Goal: Task Accomplishment & Management: Complete application form

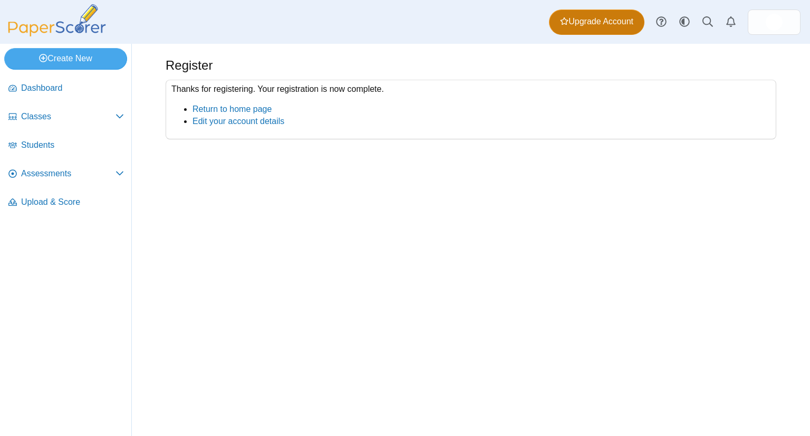
click at [602, 18] on span "Upgrade Account" at bounding box center [596, 22] width 73 height 12
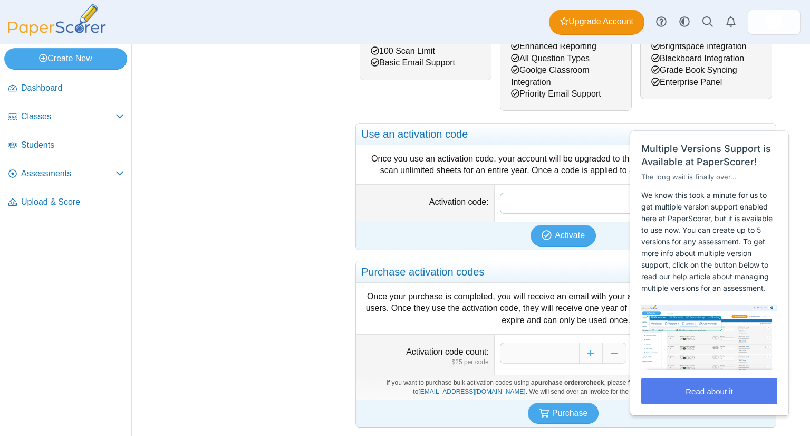
click at [543, 201] on input "Activation code" at bounding box center [635, 202] width 270 height 21
paste input "**********"
type input "**********"
click at [560, 230] on span "Activate" at bounding box center [570, 234] width 30 height 9
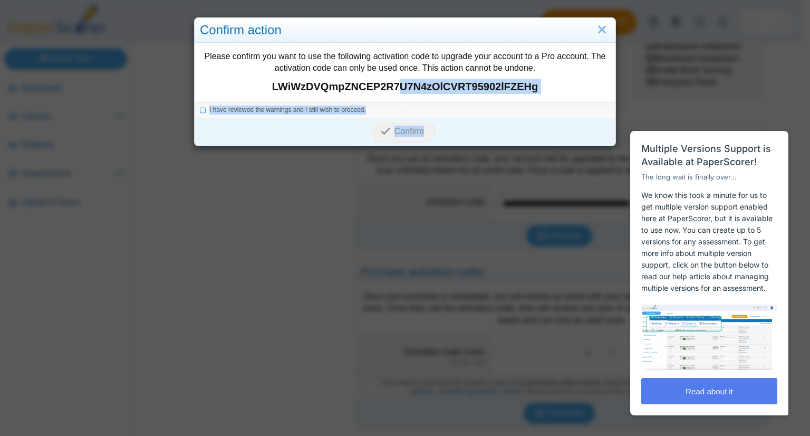
drag, startPoint x: 579, startPoint y: 175, endPoint x: 395, endPoint y: 98, distance: 199.5
click at [395, 98] on div "Confirm action Please confirm you want to use the following activation code to …" at bounding box center [405, 218] width 810 height 436
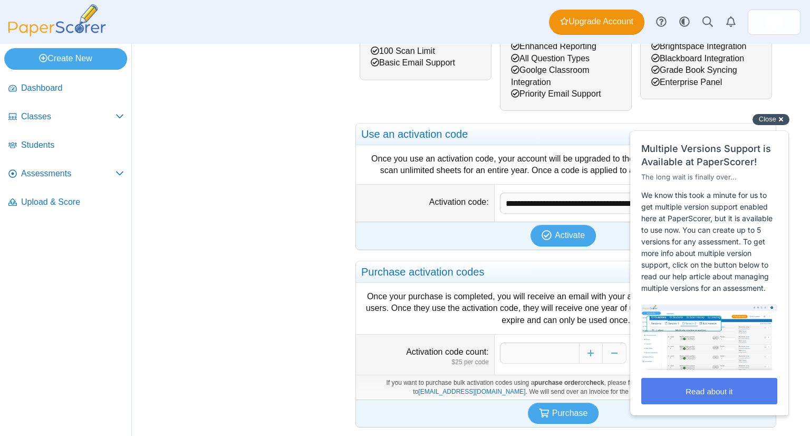
click at [772, 121] on span "Close" at bounding box center [767, 119] width 17 height 8
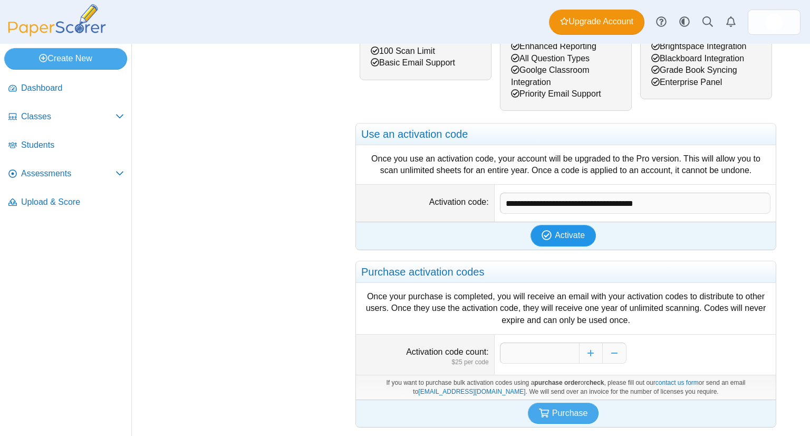
click at [569, 230] on span "Activate" at bounding box center [570, 234] width 30 height 9
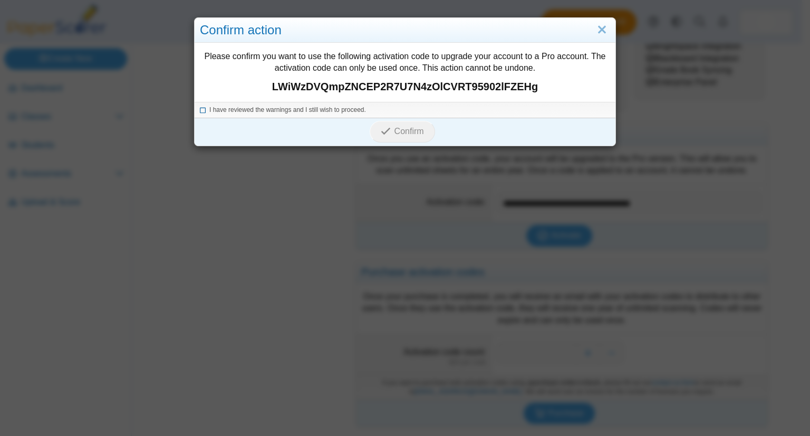
click at [200, 110] on icon at bounding box center [203, 108] width 6 height 6
click at [388, 131] on icon "submit" at bounding box center [387, 131] width 13 height 12
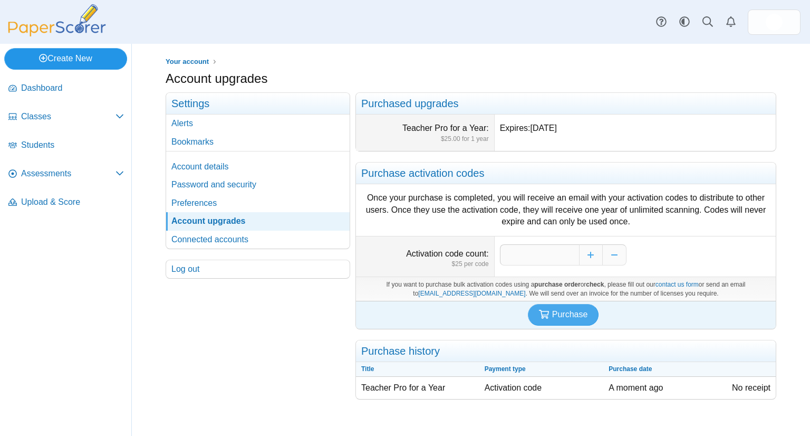
click at [82, 57] on link "Create New" at bounding box center [65, 58] width 123 height 21
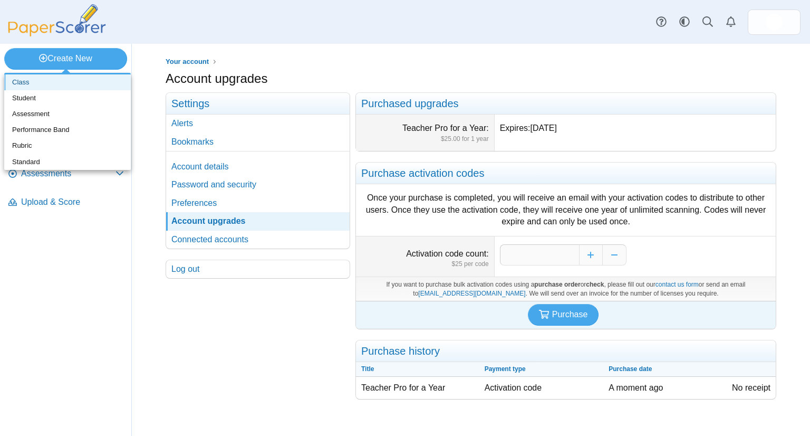
click at [21, 81] on link "Class" at bounding box center [67, 82] width 127 height 16
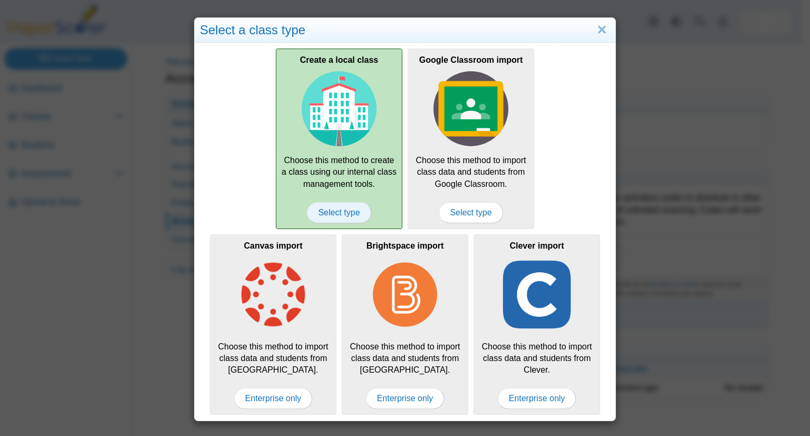
click at [323, 205] on span "Select type" at bounding box center [339, 212] width 64 height 21
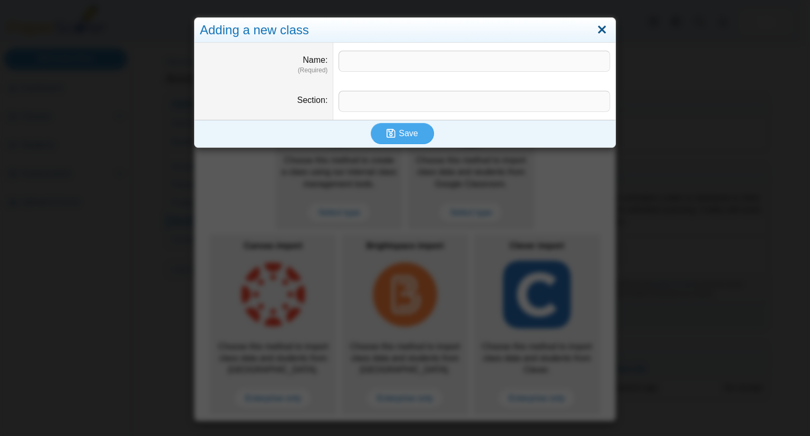
click at [595, 30] on link "Close" at bounding box center [602, 30] width 16 height 18
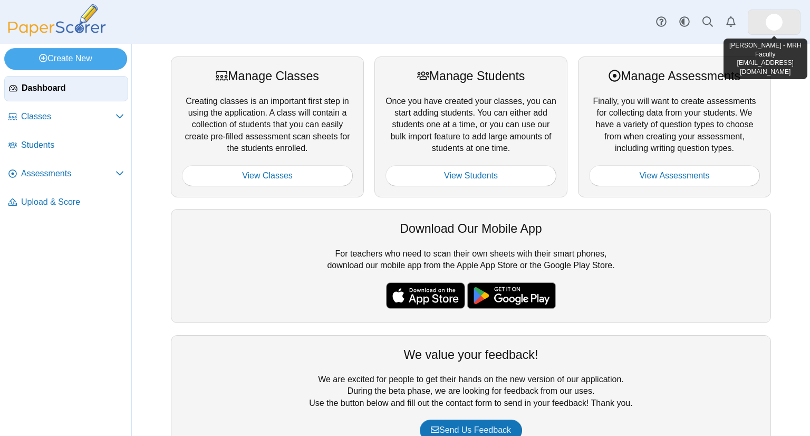
click at [779, 20] on img at bounding box center [774, 22] width 17 height 17
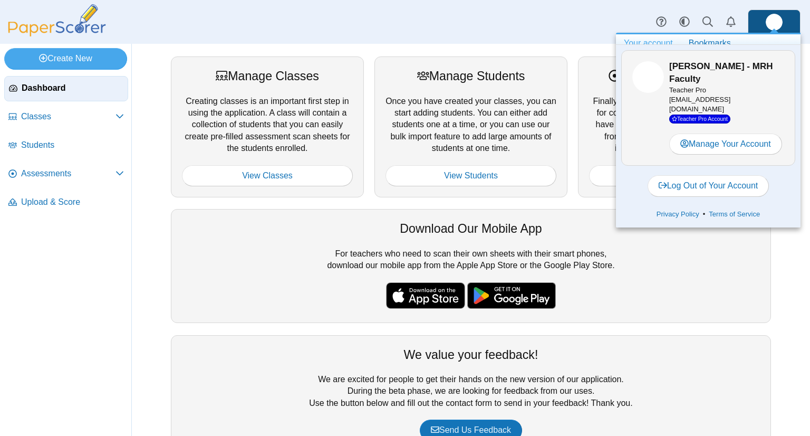
click at [563, 23] on div "Dashboard Classes Archived classes Students Assessments" at bounding box center [405, 22] width 810 height 44
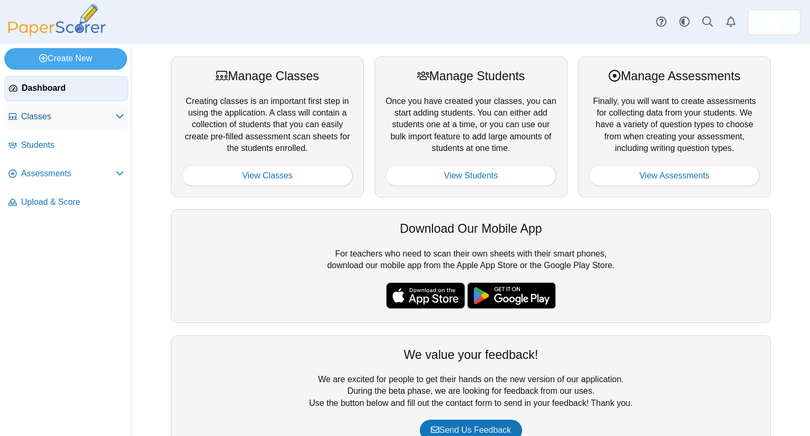
click at [118, 112] on icon at bounding box center [119, 116] width 8 height 8
click at [34, 115] on span "Classes" at bounding box center [68, 117] width 94 height 12
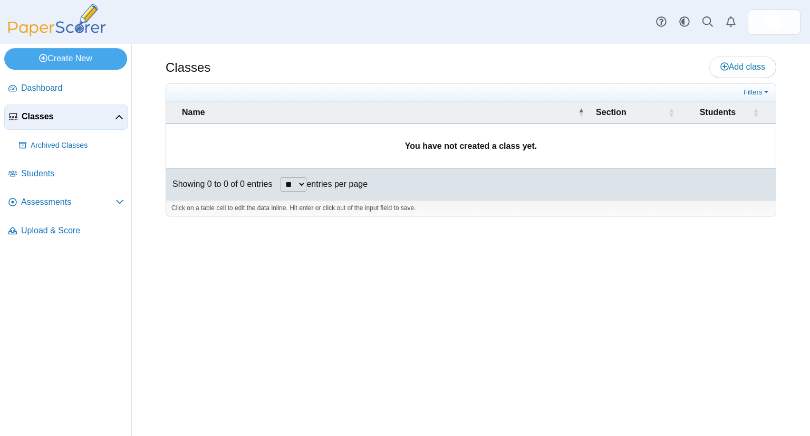
click at [34, 115] on span "Classes" at bounding box center [68, 117] width 93 height 12
click at [749, 64] on span "Add class" at bounding box center [742, 66] width 45 height 9
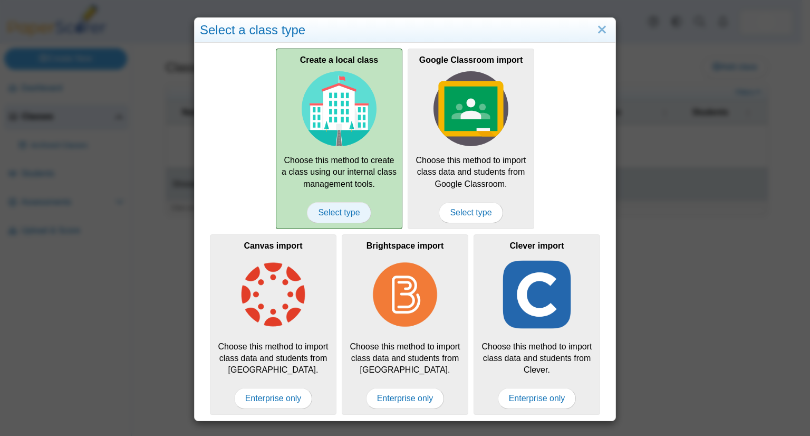
click at [333, 211] on span "Select type" at bounding box center [339, 212] width 64 height 21
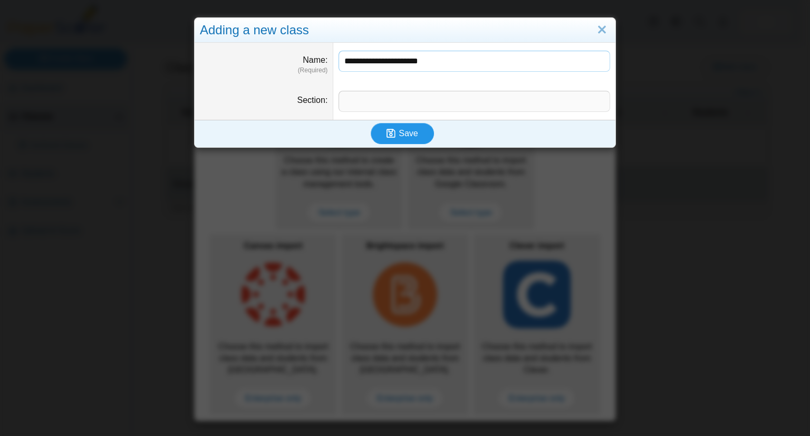
type input "**********"
click at [401, 134] on span "Save" at bounding box center [408, 133] width 19 height 9
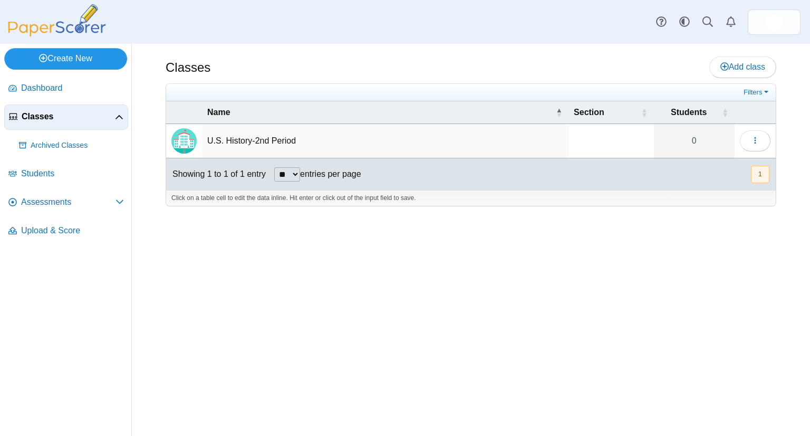
click at [90, 57] on link "Create New" at bounding box center [65, 58] width 123 height 21
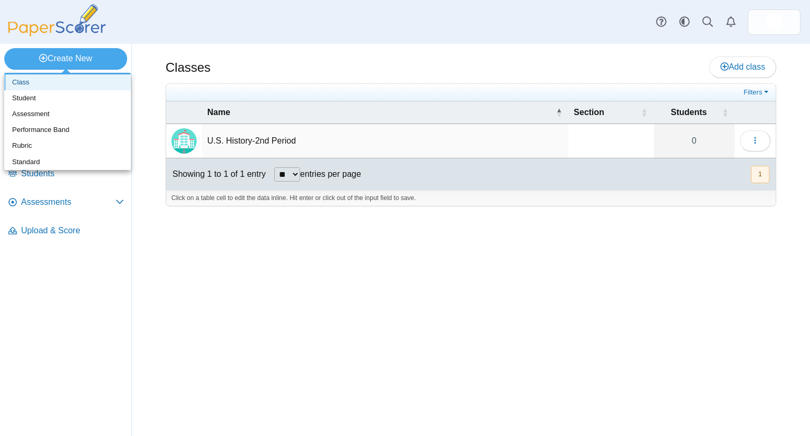
click at [25, 75] on link "Class" at bounding box center [67, 82] width 127 height 16
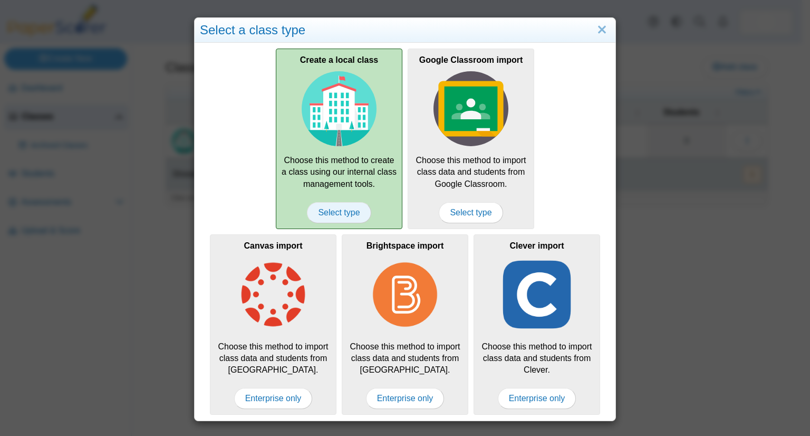
click at [328, 212] on span "Select type" at bounding box center [339, 212] width 64 height 21
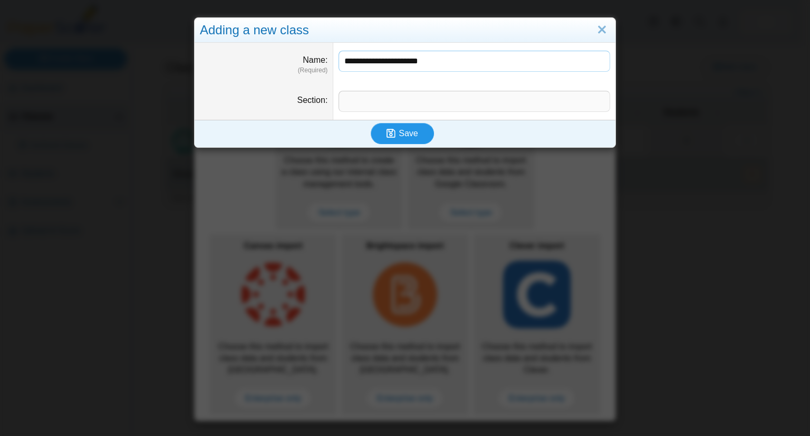
type input "**********"
click at [408, 130] on span "Save" at bounding box center [408, 133] width 19 height 9
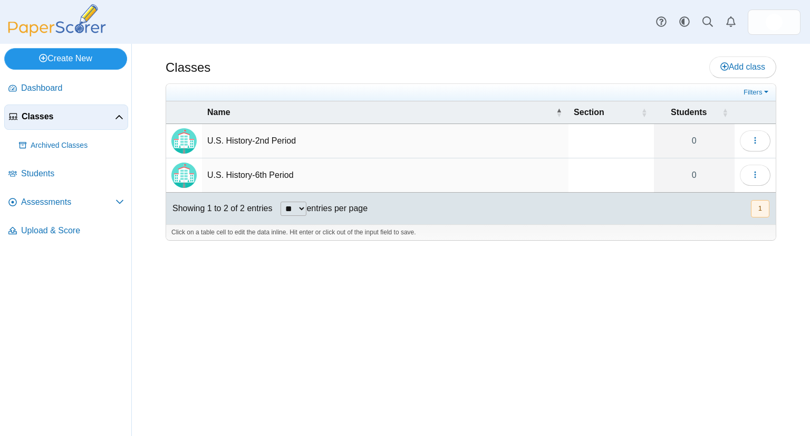
click at [82, 59] on link "Create New" at bounding box center [65, 58] width 123 height 21
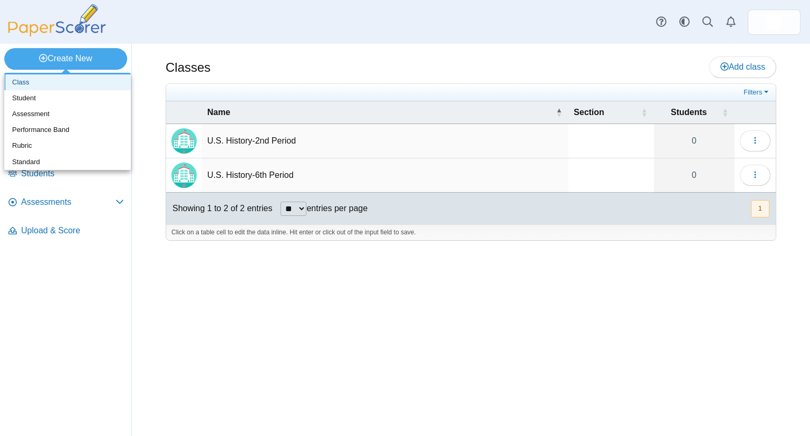
click at [61, 75] on link "Class" at bounding box center [67, 82] width 127 height 16
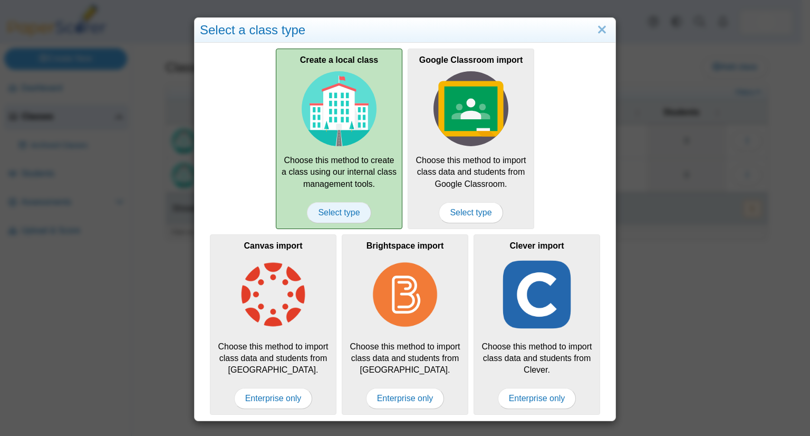
click at [330, 214] on span "Select type" at bounding box center [339, 212] width 64 height 21
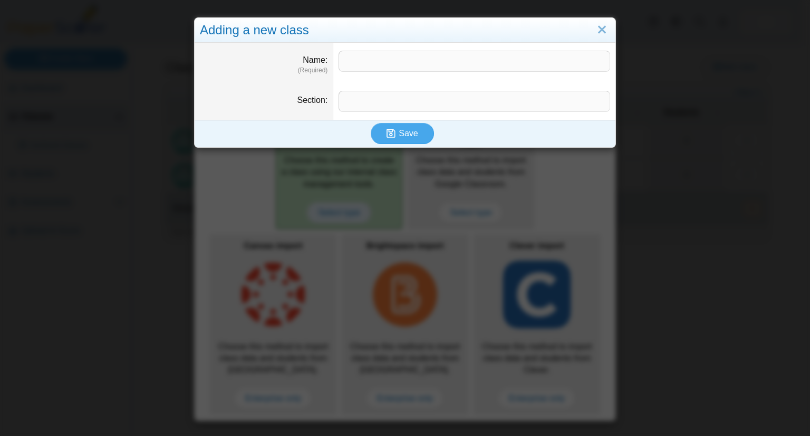
click at [330, 214] on div "Adding a new class Name (Required) Section Save" at bounding box center [405, 218] width 810 height 436
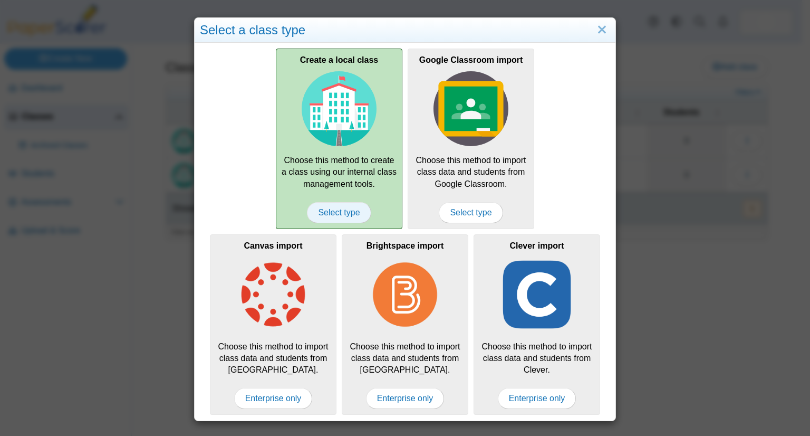
click at [332, 212] on span "Select type" at bounding box center [339, 212] width 64 height 21
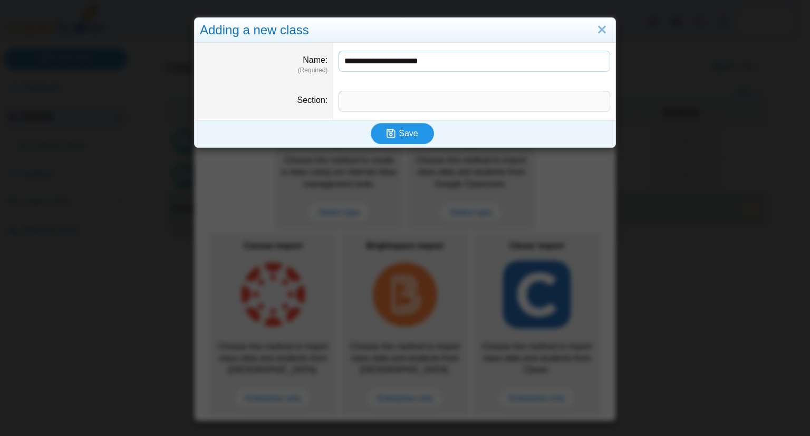
type input "**********"
click at [405, 135] on span "Save" at bounding box center [408, 133] width 19 height 9
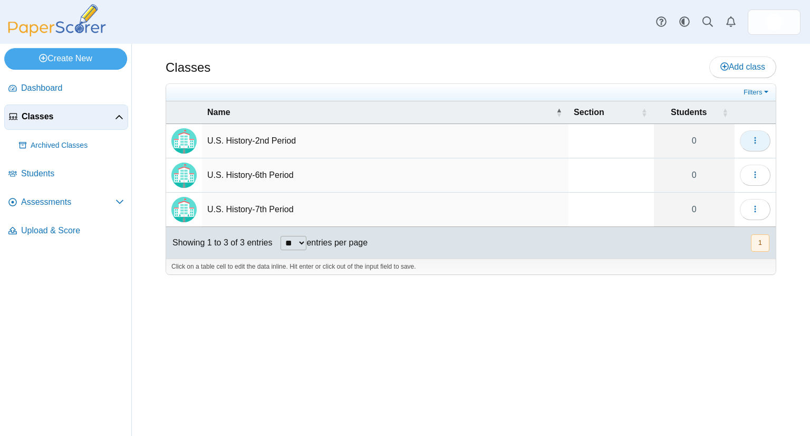
click at [757, 136] on icon "button" at bounding box center [755, 140] width 8 height 8
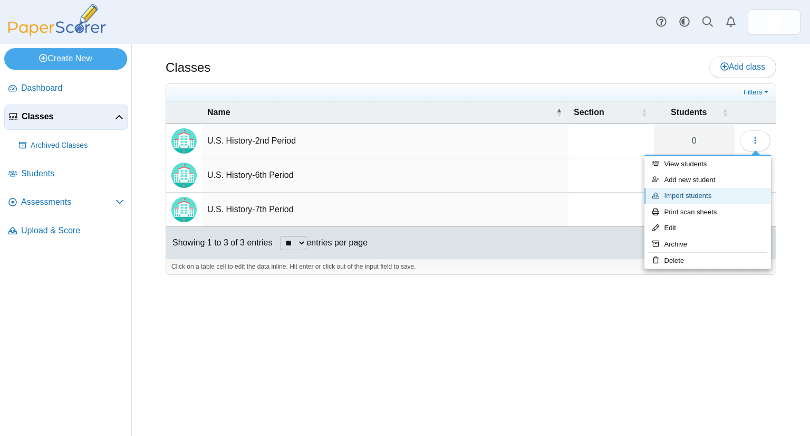
click at [720, 192] on link "Import students" at bounding box center [707, 196] width 127 height 16
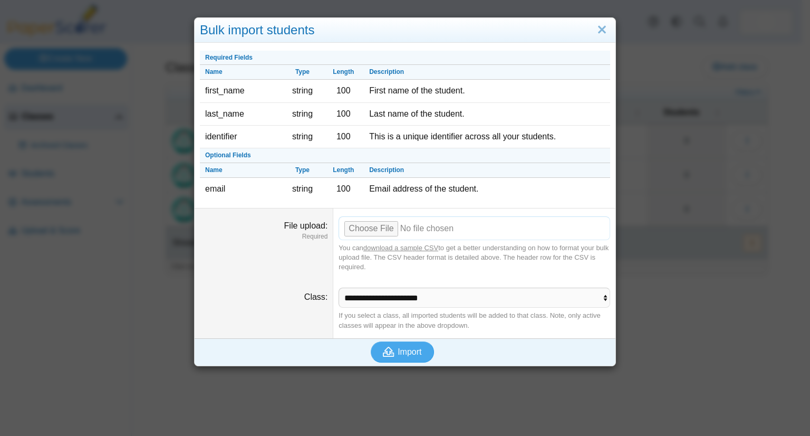
click at [359, 227] on input "File upload" at bounding box center [475, 227] width 272 height 23
type input "**********"
click at [402, 348] on span "Import" at bounding box center [410, 351] width 24 height 9
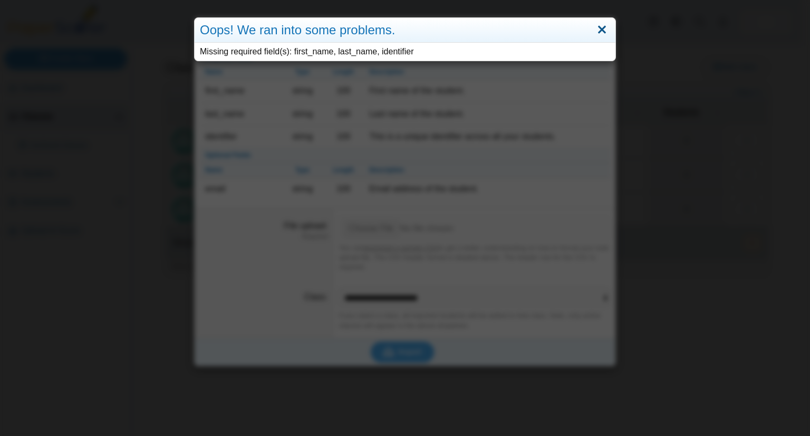
click at [597, 32] on link "Close" at bounding box center [602, 30] width 16 height 18
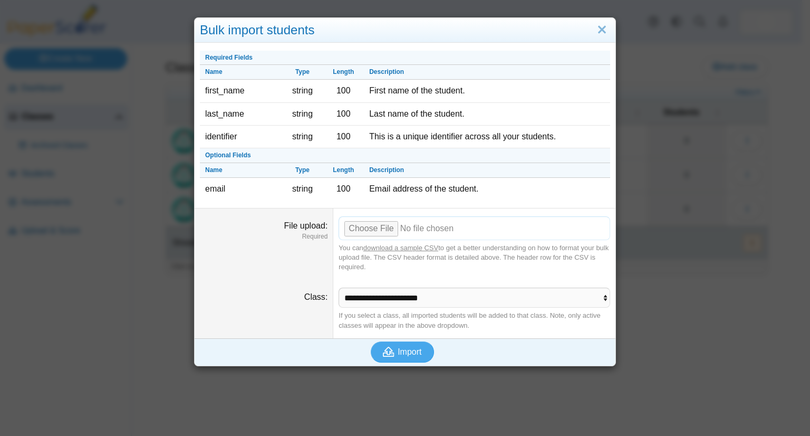
click at [372, 226] on input "File upload" at bounding box center [475, 227] width 272 height 23
click at [409, 350] on span "Import" at bounding box center [410, 351] width 24 height 9
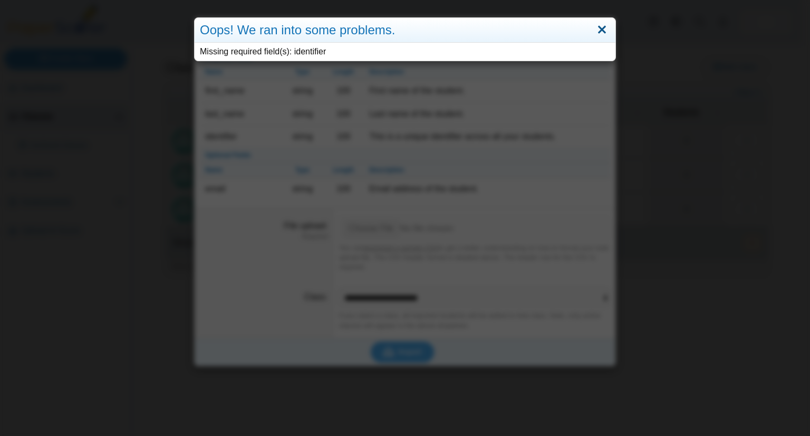
click at [599, 29] on link "Close" at bounding box center [602, 30] width 16 height 18
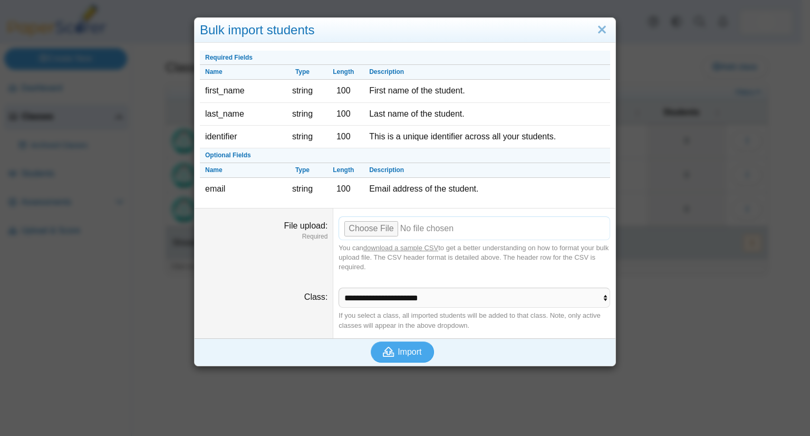
click at [369, 224] on input "File upload" at bounding box center [475, 227] width 272 height 23
click at [404, 348] on span "Import" at bounding box center [410, 351] width 24 height 9
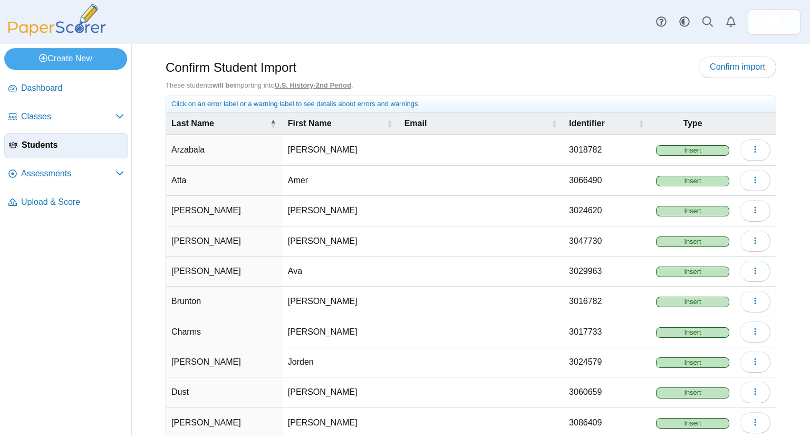
scroll to position [56, 0]
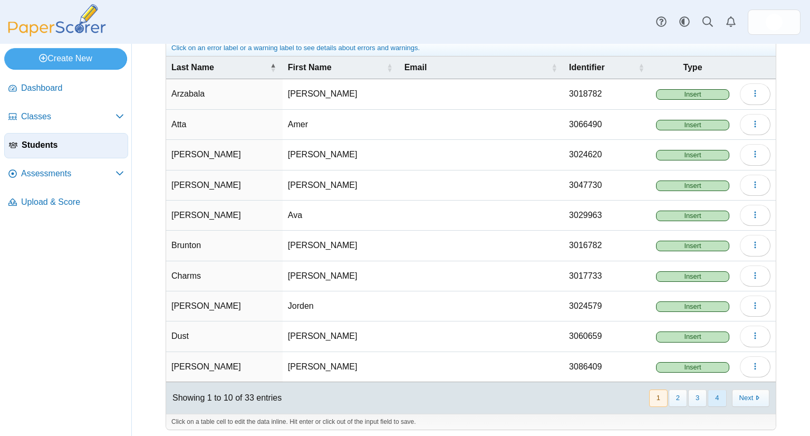
click at [708, 397] on button "4" at bounding box center [717, 397] width 18 height 17
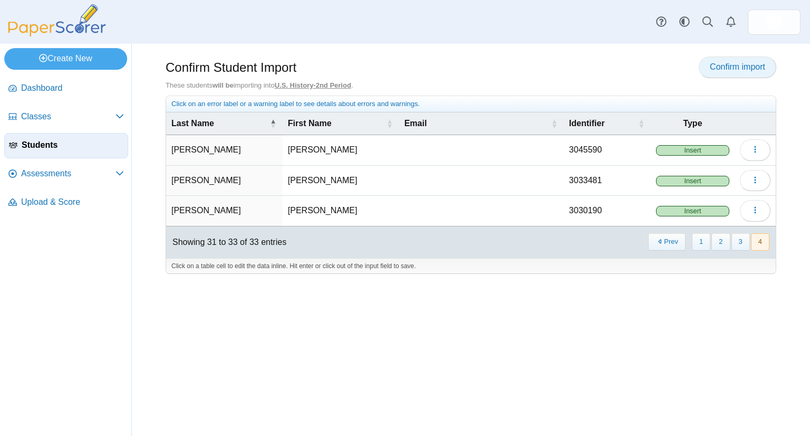
click at [729, 69] on span "Confirm import" at bounding box center [737, 66] width 55 height 9
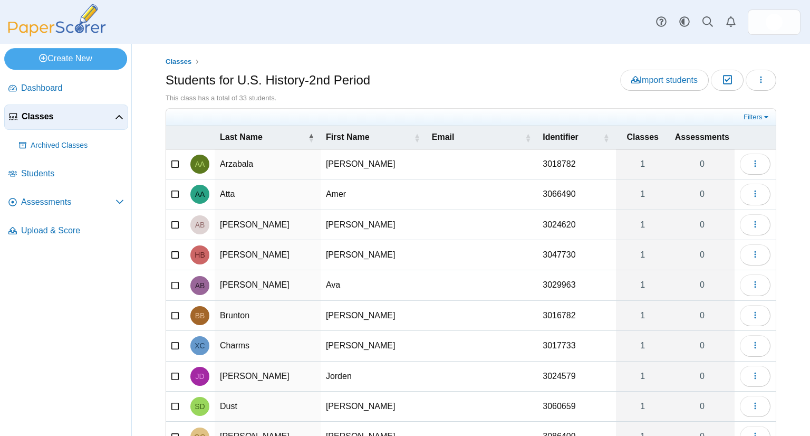
scroll to position [70, 0]
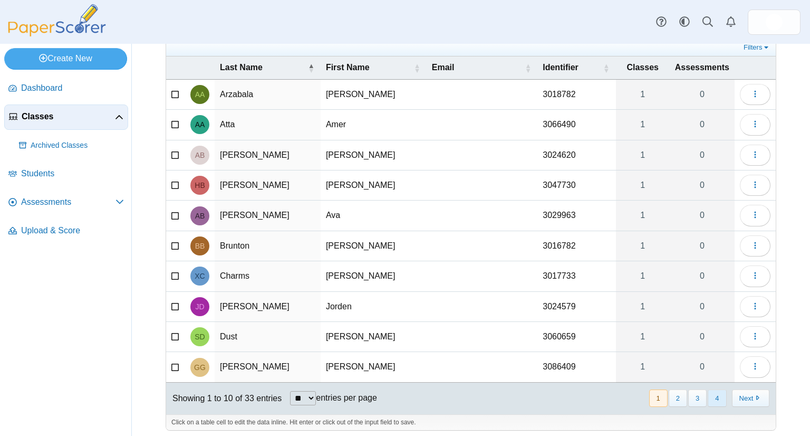
click at [708, 392] on button "4" at bounding box center [717, 397] width 18 height 17
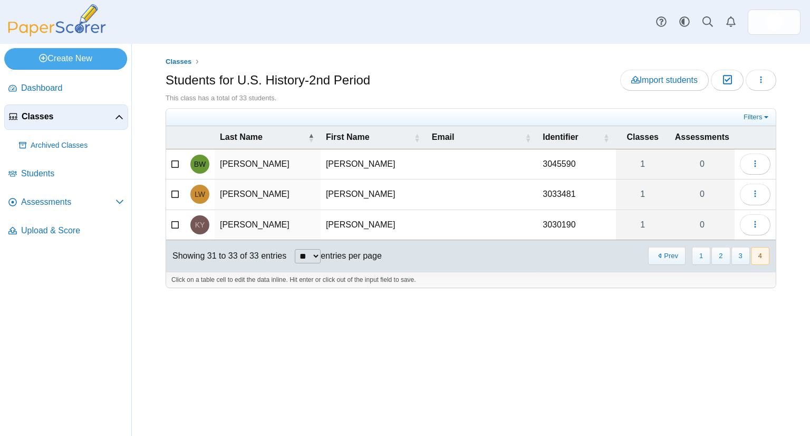
click at [38, 115] on span "Classes" at bounding box center [68, 117] width 93 height 12
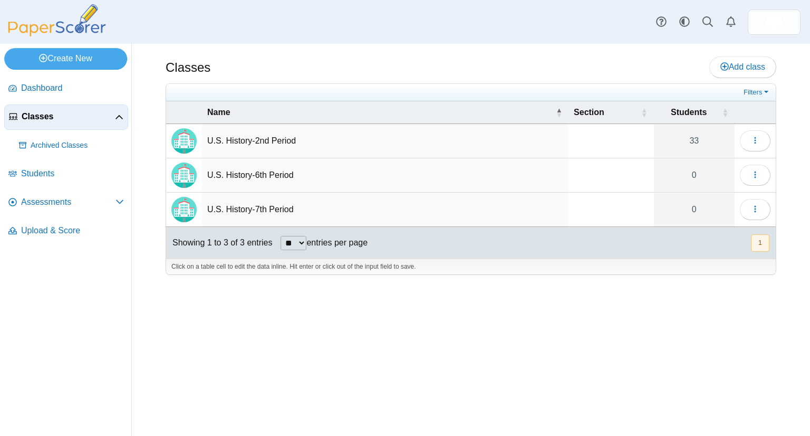
click at [254, 176] on td "U.S. History-6th Period" at bounding box center [385, 175] width 366 height 34
click at [755, 173] on icon "button" at bounding box center [755, 174] width 8 height 8
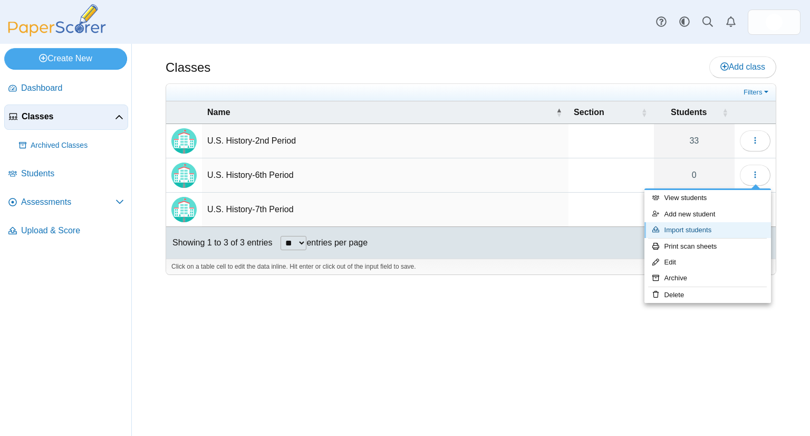
click at [702, 229] on link "Import students" at bounding box center [707, 230] width 127 height 16
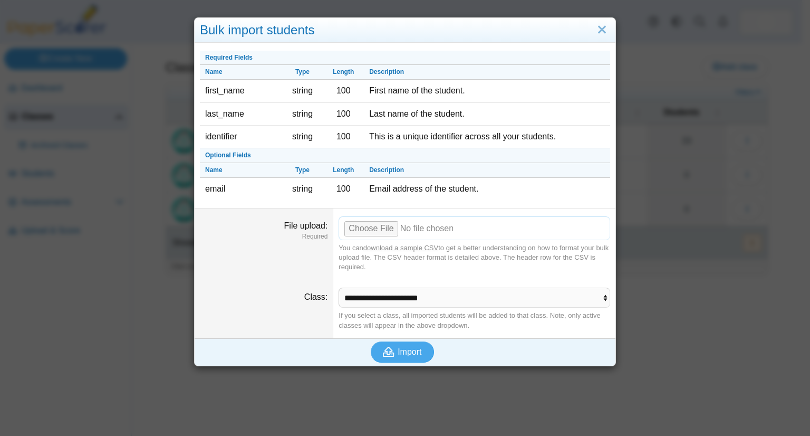
click at [367, 227] on input "File upload" at bounding box center [475, 227] width 272 height 23
type input "**********"
click at [398, 352] on span "Import" at bounding box center [410, 351] width 24 height 9
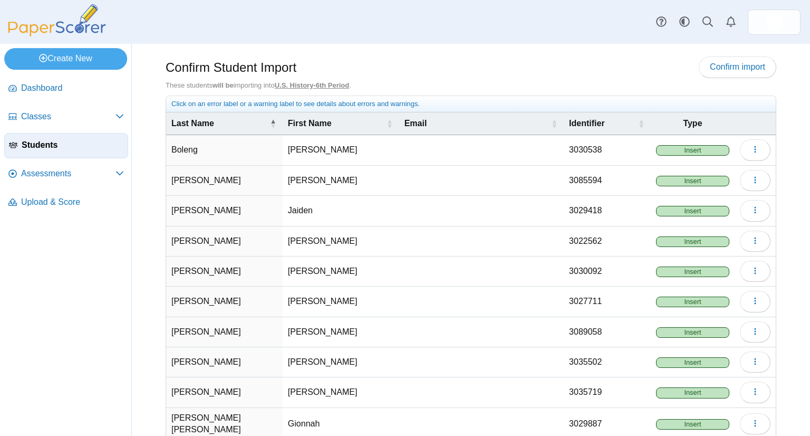
scroll to position [56, 0]
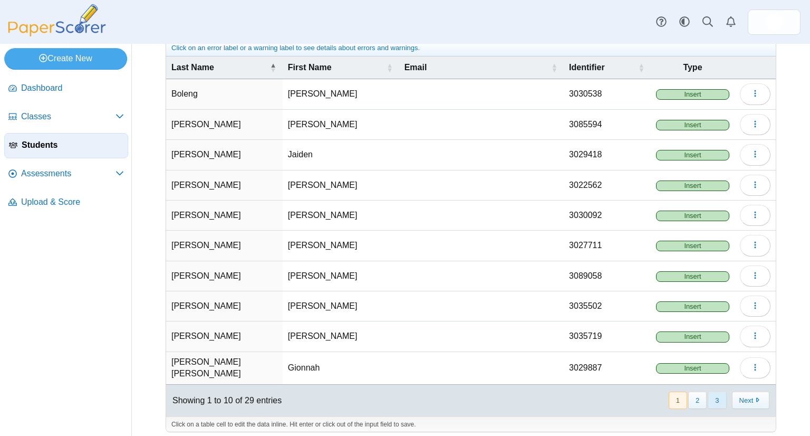
click at [709, 394] on button "3" at bounding box center [717, 399] width 18 height 17
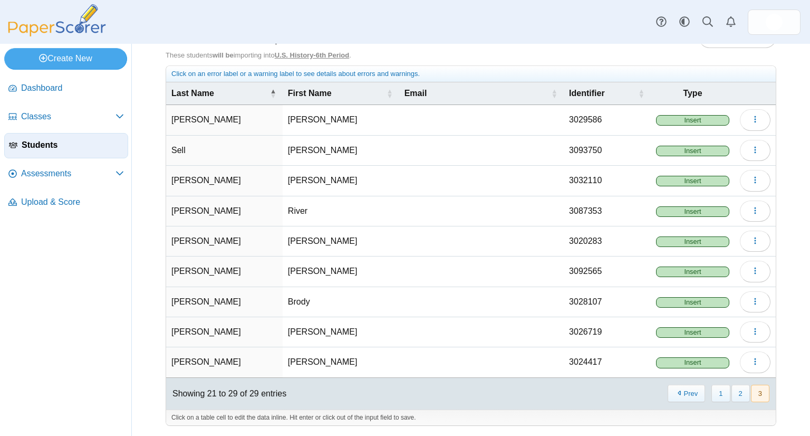
scroll to position [26, 0]
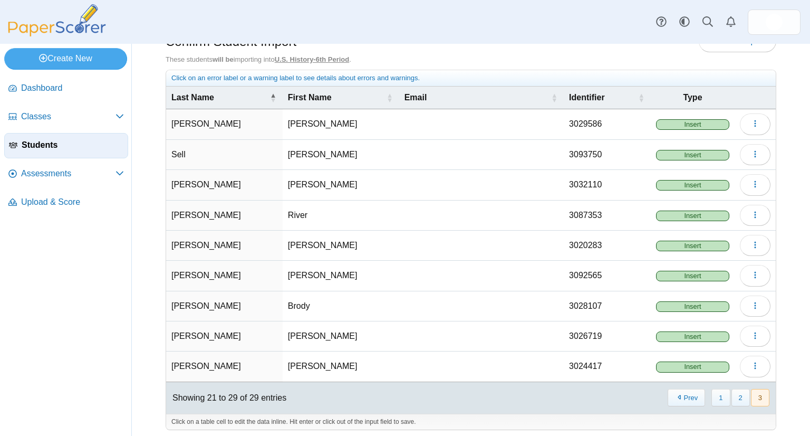
click at [717, 156] on span "Insert" at bounding box center [692, 155] width 73 height 11
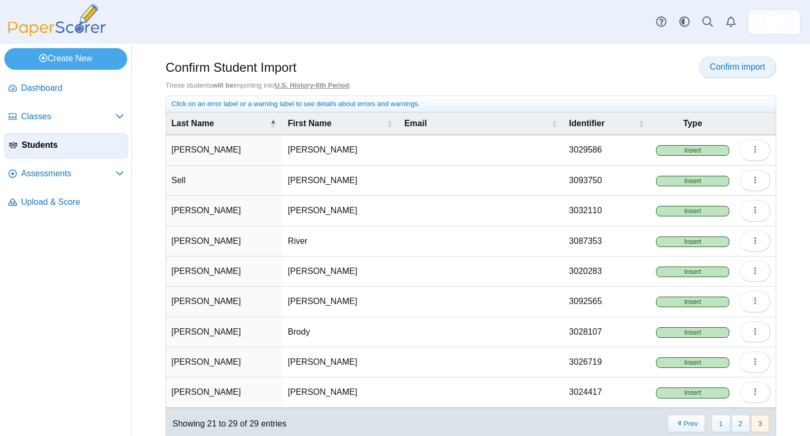
click at [724, 64] on span "Confirm import" at bounding box center [737, 66] width 55 height 9
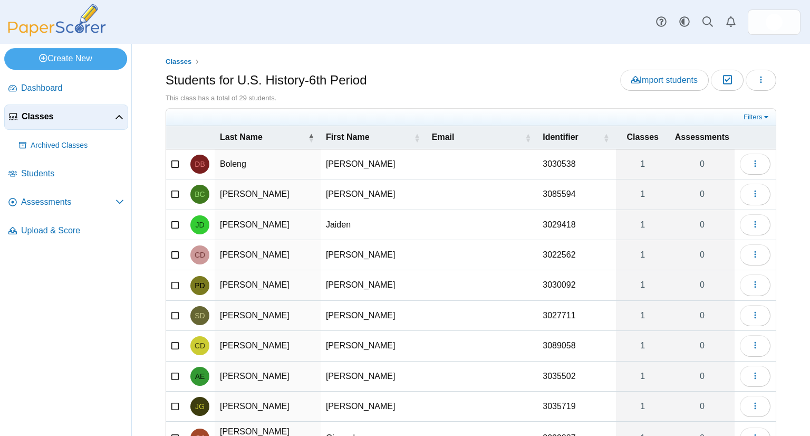
click at [33, 113] on span "Classes" at bounding box center [68, 117] width 93 height 12
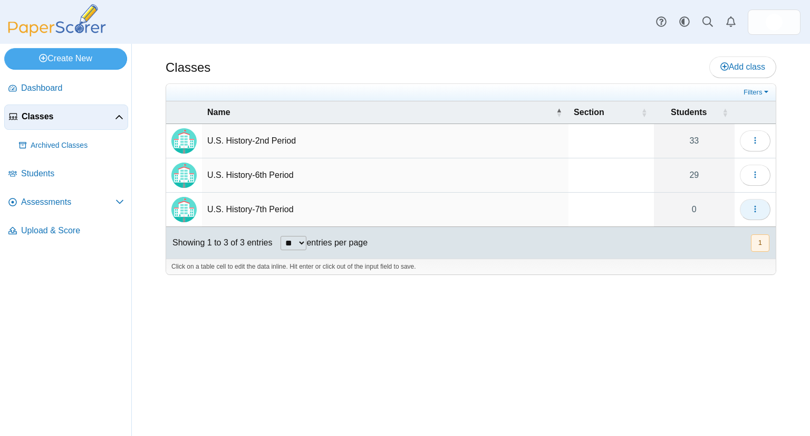
click at [758, 210] on icon "button" at bounding box center [755, 209] width 8 height 8
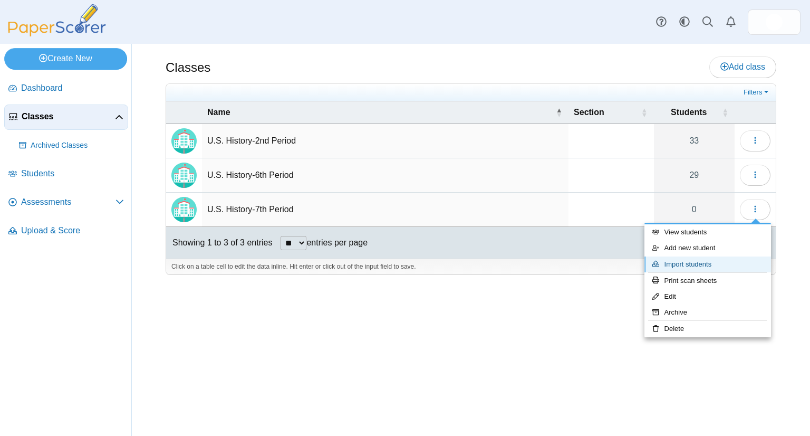
click at [708, 263] on link "Import students" at bounding box center [707, 264] width 127 height 16
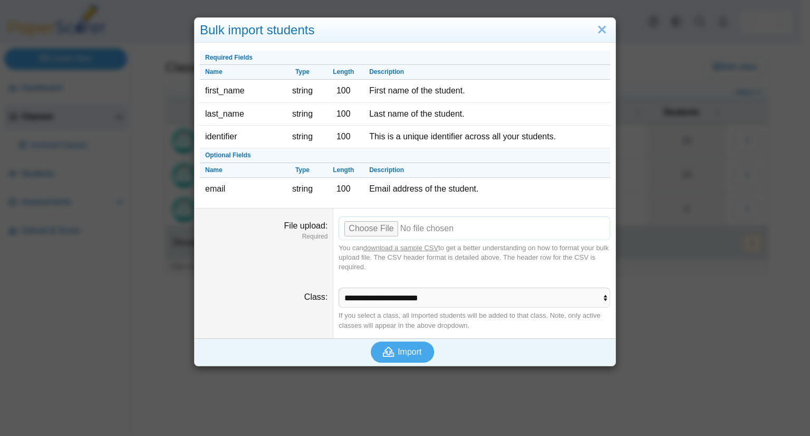
click at [362, 227] on input "File upload" at bounding box center [475, 227] width 272 height 23
type input "**********"
click at [398, 347] on span "Import" at bounding box center [410, 351] width 24 height 9
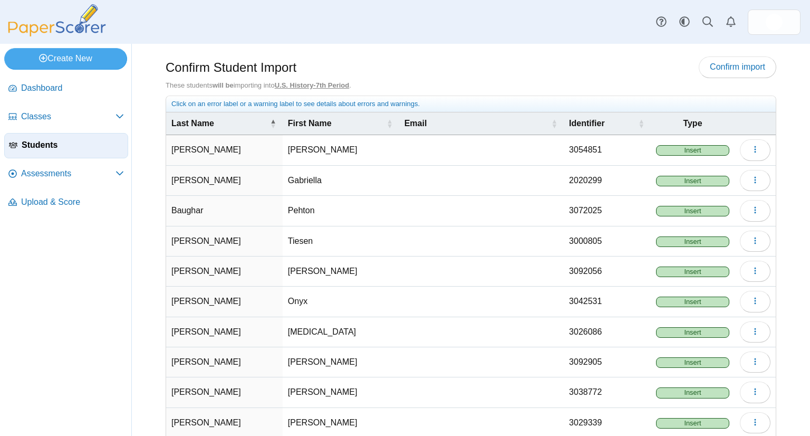
scroll to position [56, 0]
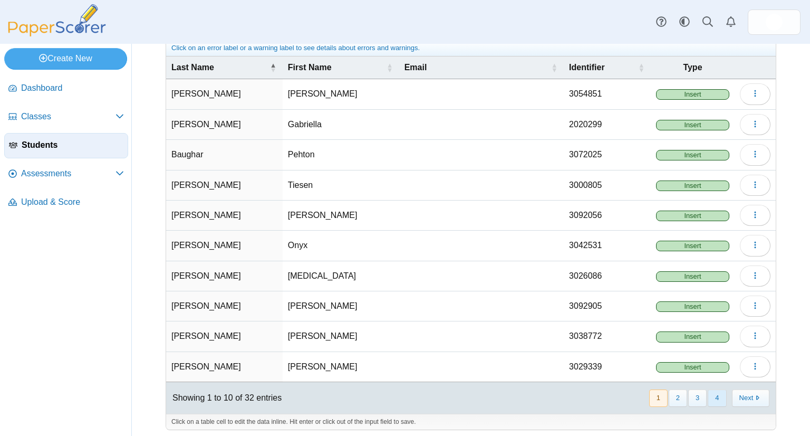
click at [708, 392] on button "4" at bounding box center [717, 397] width 18 height 17
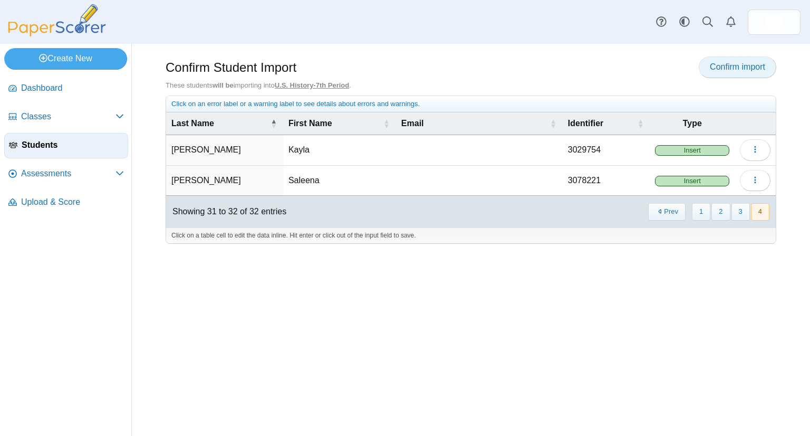
click at [730, 67] on span "Confirm import" at bounding box center [737, 66] width 55 height 9
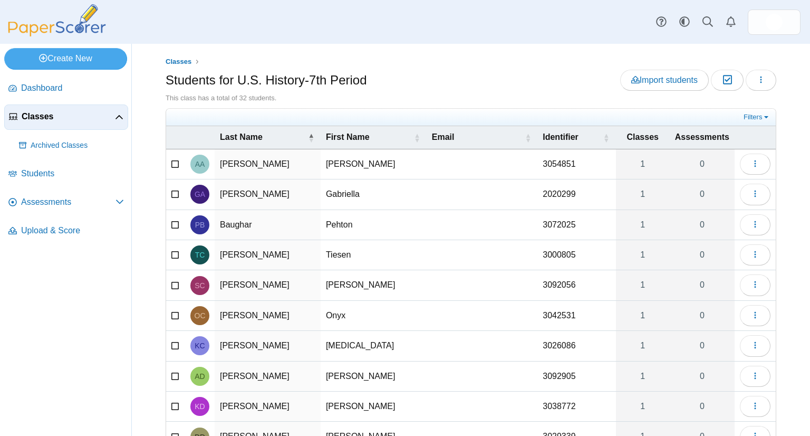
click at [36, 117] on span "Classes" at bounding box center [68, 117] width 93 height 12
